Goal: Information Seeking & Learning: Learn about a topic

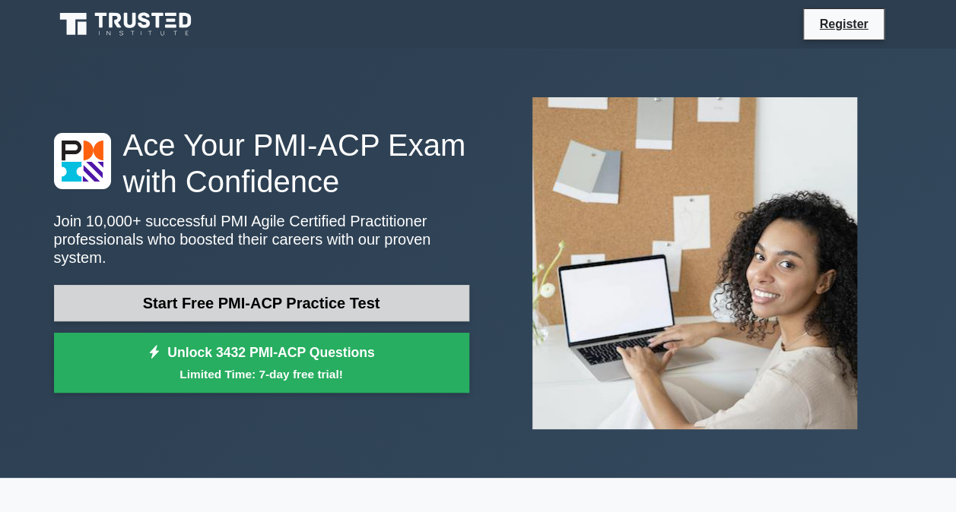
click at [322, 295] on link "Start Free PMI-ACP Practice Test" at bounding box center [261, 303] width 415 height 36
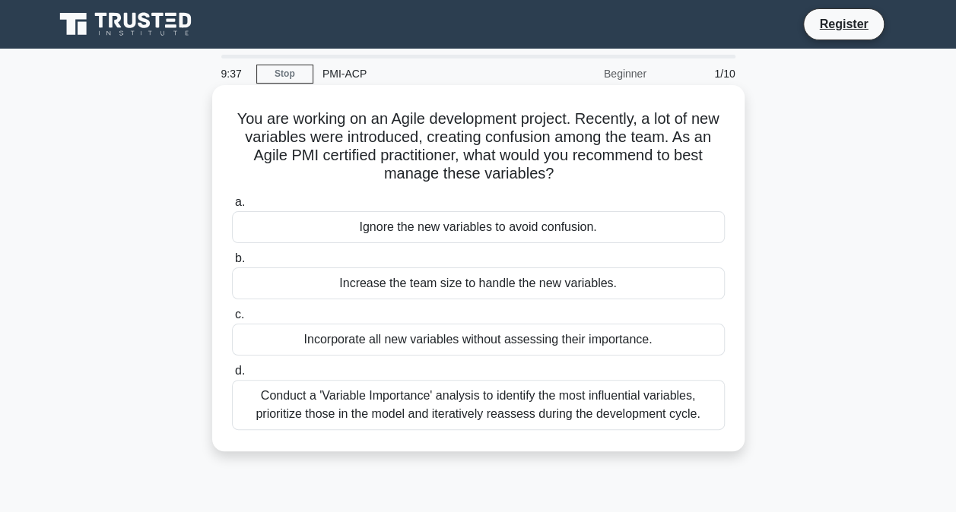
click at [545, 406] on div "Conduct a 'Variable Importance' analysis to identify the most influential varia…" at bounding box center [478, 405] width 493 height 50
click at [232, 376] on input "d. Conduct a 'Variable Importance' analysis to identify the most influential va…" at bounding box center [232, 371] width 0 height 10
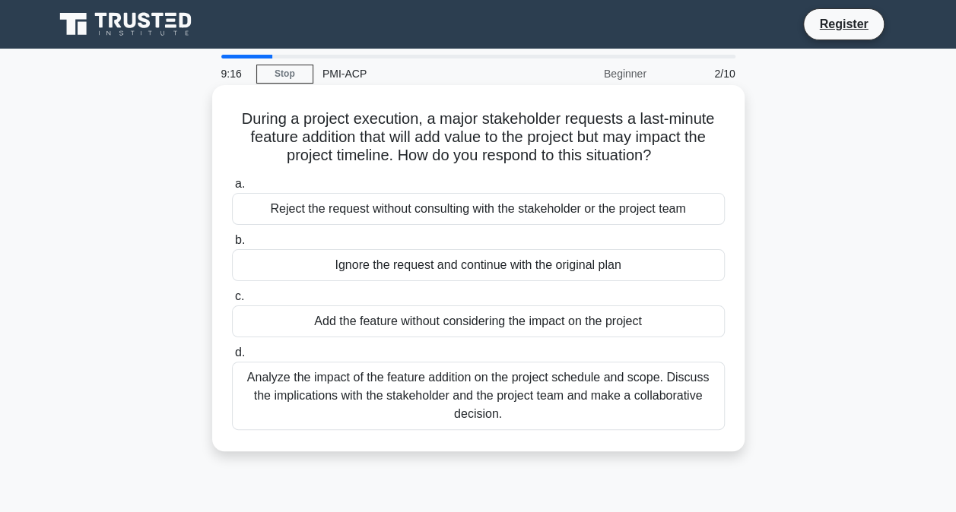
click at [496, 394] on div "Analyze the impact of the feature addition on the project schedule and scope. D…" at bounding box center [478, 396] width 493 height 68
click at [232, 358] on input "d. Analyze the impact of the feature addition on the project schedule and scope…" at bounding box center [232, 353] width 0 height 10
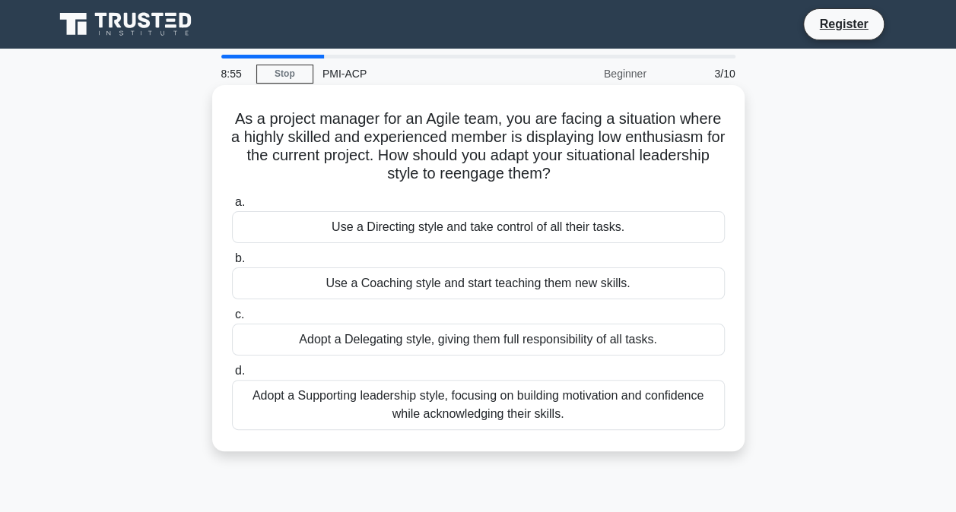
click at [486, 415] on div "Adopt a Supporting leadership style, focusing on building motivation and confid…" at bounding box center [478, 405] width 493 height 50
click at [232, 376] on input "d. Adopt a Supporting leadership style, focusing on building motivation and con…" at bounding box center [232, 371] width 0 height 10
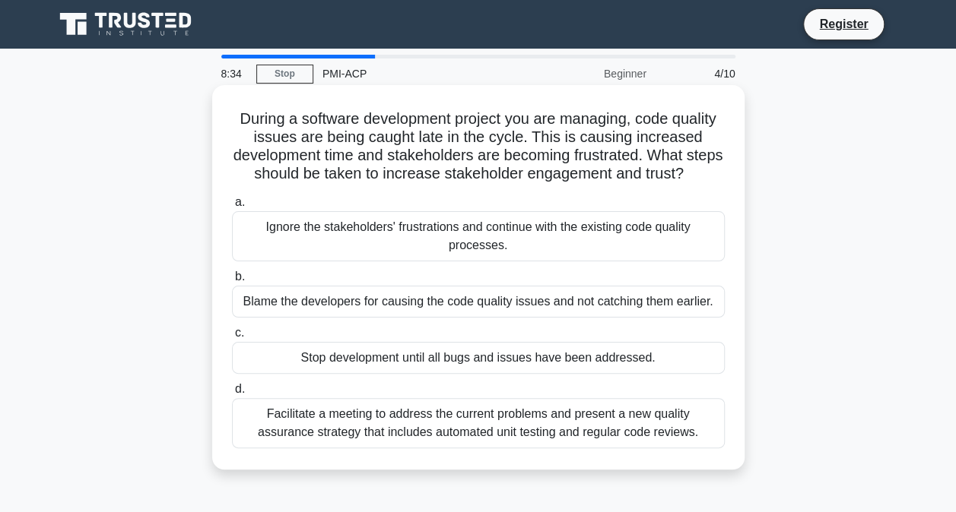
click at [476, 446] on div "Facilitate a meeting to address the current problems and present a new quality …" at bounding box center [478, 423] width 493 height 50
click at [232, 395] on input "d. Facilitate a meeting to address the current problems and present a new quali…" at bounding box center [232, 390] width 0 height 10
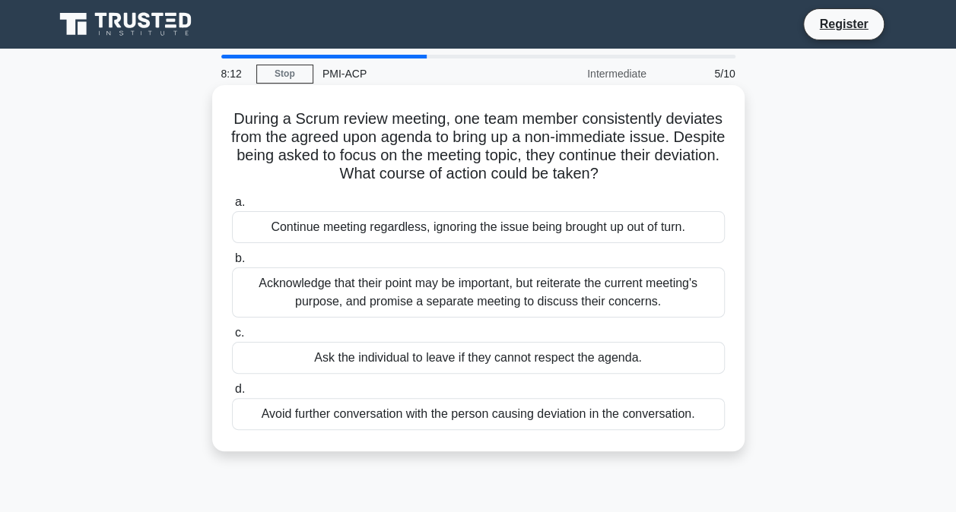
click at [494, 304] on div "Acknowledge that their point may be important, but reiterate the current meetin…" at bounding box center [478, 293] width 493 height 50
click at [232, 264] on input "b. Acknowledge that their point may be important, but reiterate the current mee…" at bounding box center [232, 259] width 0 height 10
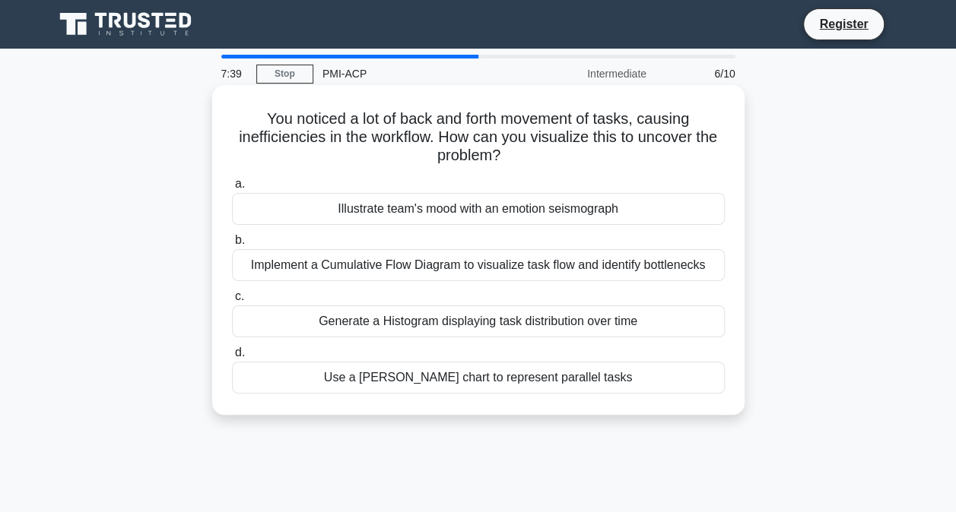
click at [527, 264] on div "Implement a Cumulative Flow Diagram to visualize task flow and identify bottlen…" at bounding box center [478, 265] width 493 height 32
click at [232, 246] on input "b. Implement a Cumulative Flow Diagram to visualize task flow and identify bott…" at bounding box center [232, 241] width 0 height 10
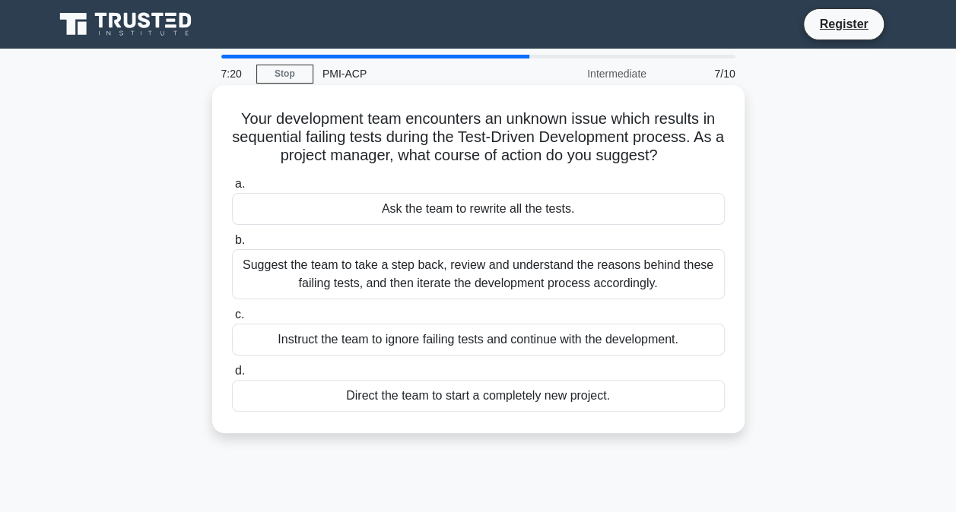
click at [522, 266] on div "Suggest the team to take a step back, review and understand the reasons behind …" at bounding box center [478, 274] width 493 height 50
click at [232, 246] on input "b. Suggest the team to take a step back, review and understand the reasons behi…" at bounding box center [232, 241] width 0 height 10
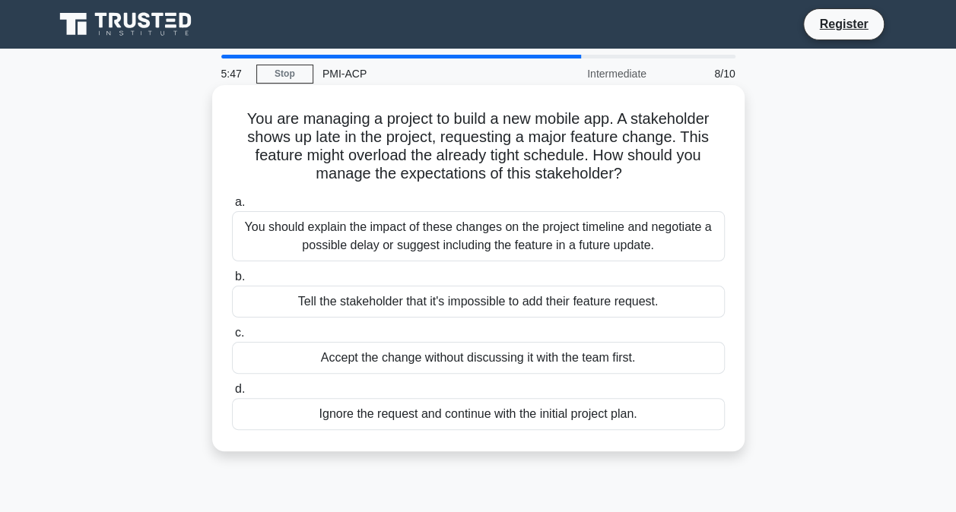
click at [530, 249] on div "You should explain the impact of these changes on the project timeline and nego…" at bounding box center [478, 236] width 493 height 50
click at [232, 208] on input "a. You should explain the impact of these changes on the project timeline and n…" at bounding box center [232, 203] width 0 height 10
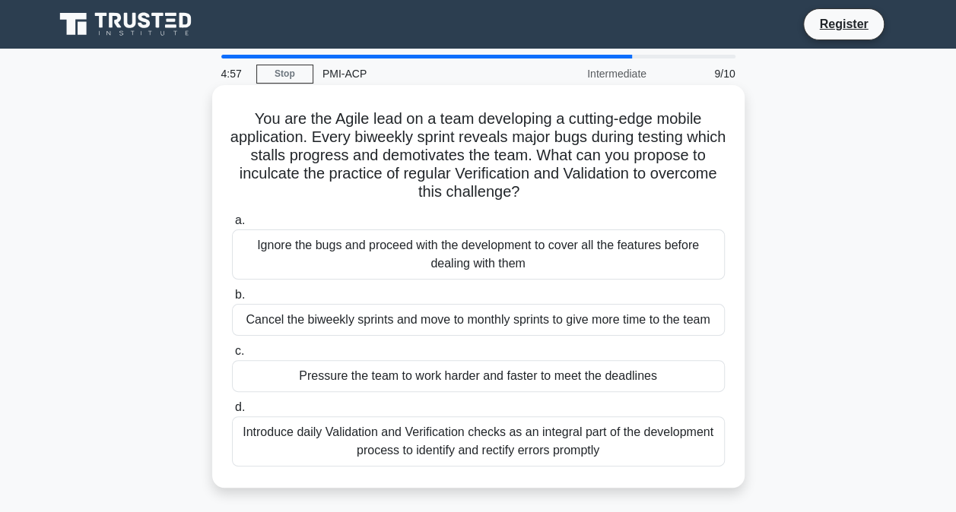
click at [482, 436] on div "Introduce daily Validation and Verification checks as an integral part of the d…" at bounding box center [478, 442] width 493 height 50
click at [232, 413] on input "d. Introduce daily Validation and Verification checks as an integral part of th…" at bounding box center [232, 408] width 0 height 10
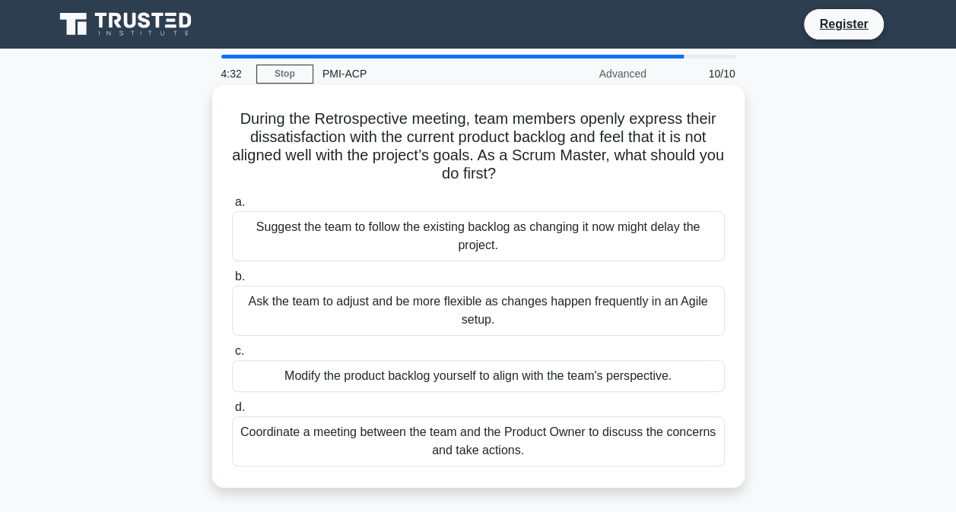
click at [499, 439] on div "Coordinate a meeting between the team and the Product Owner to discuss the conc…" at bounding box center [478, 442] width 493 height 50
click at [232, 413] on input "d. Coordinate a meeting between the team and the Product Owner to discuss the c…" at bounding box center [232, 408] width 0 height 10
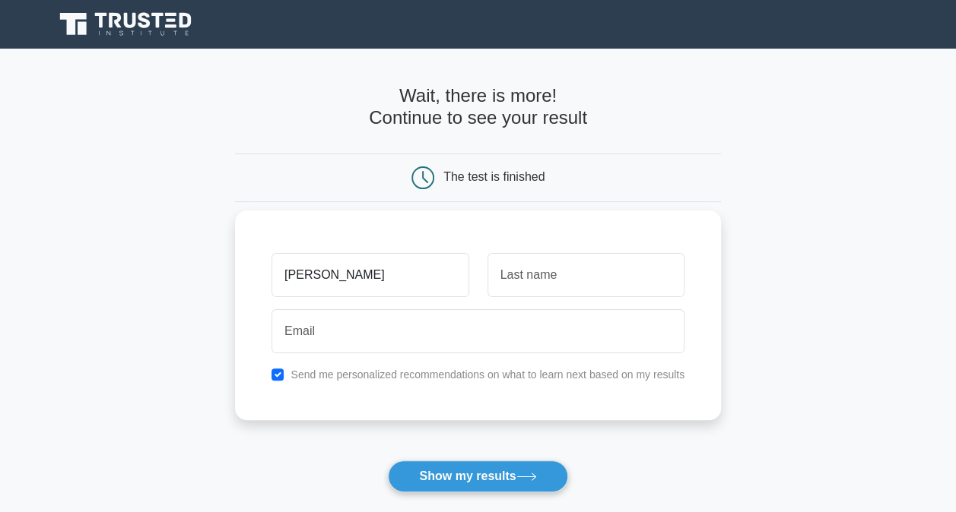
type input "[PERSON_NAME]"
click at [568, 285] on input "text" at bounding box center [585, 275] width 197 height 44
type input "Pintossi"
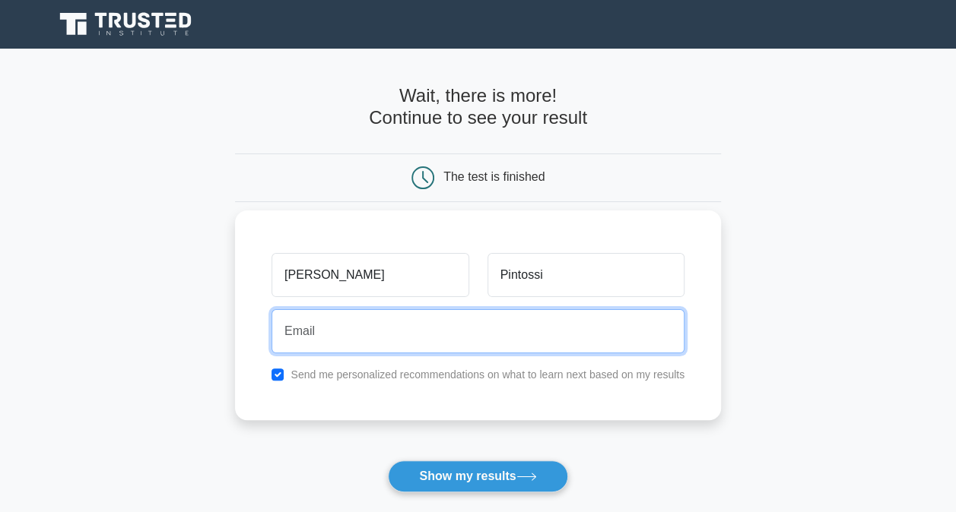
click at [359, 343] on input "email" at bounding box center [477, 331] width 413 height 44
type input "carlomaria.pintossi@gmail.com"
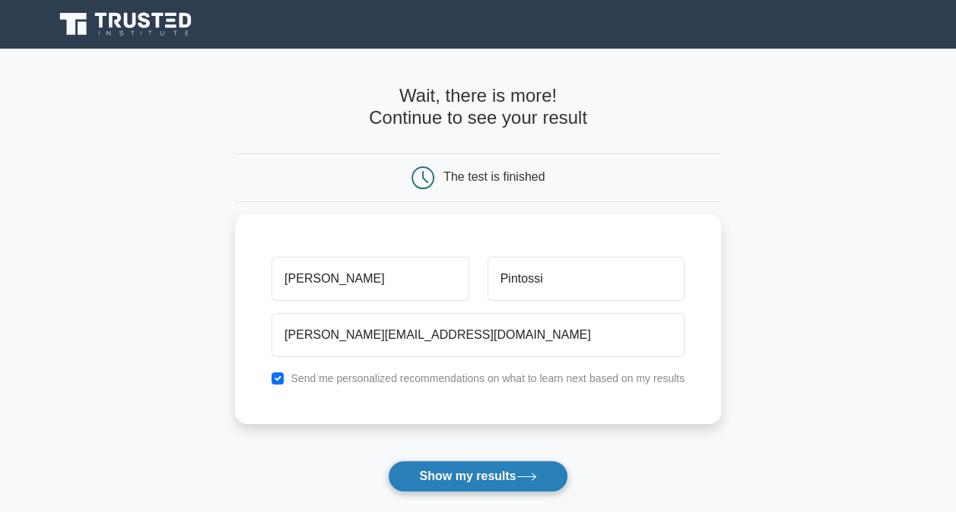
click at [482, 474] on button "Show my results" at bounding box center [477, 477] width 179 height 32
